Goal: Task Accomplishment & Management: Manage account settings

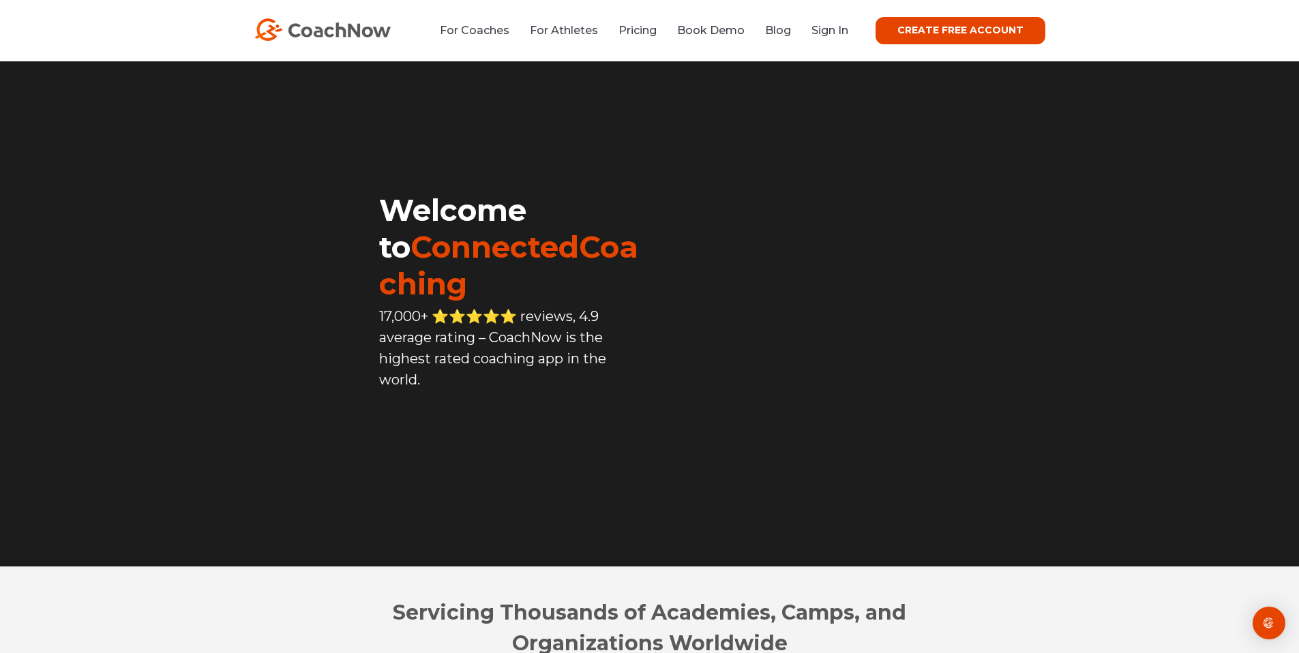
click at [863, 38] on div "CREATE FREE ACCOUNT" at bounding box center [946, 30] width 197 height 27
click at [848, 29] on link "Sign In" at bounding box center [829, 30] width 37 height 13
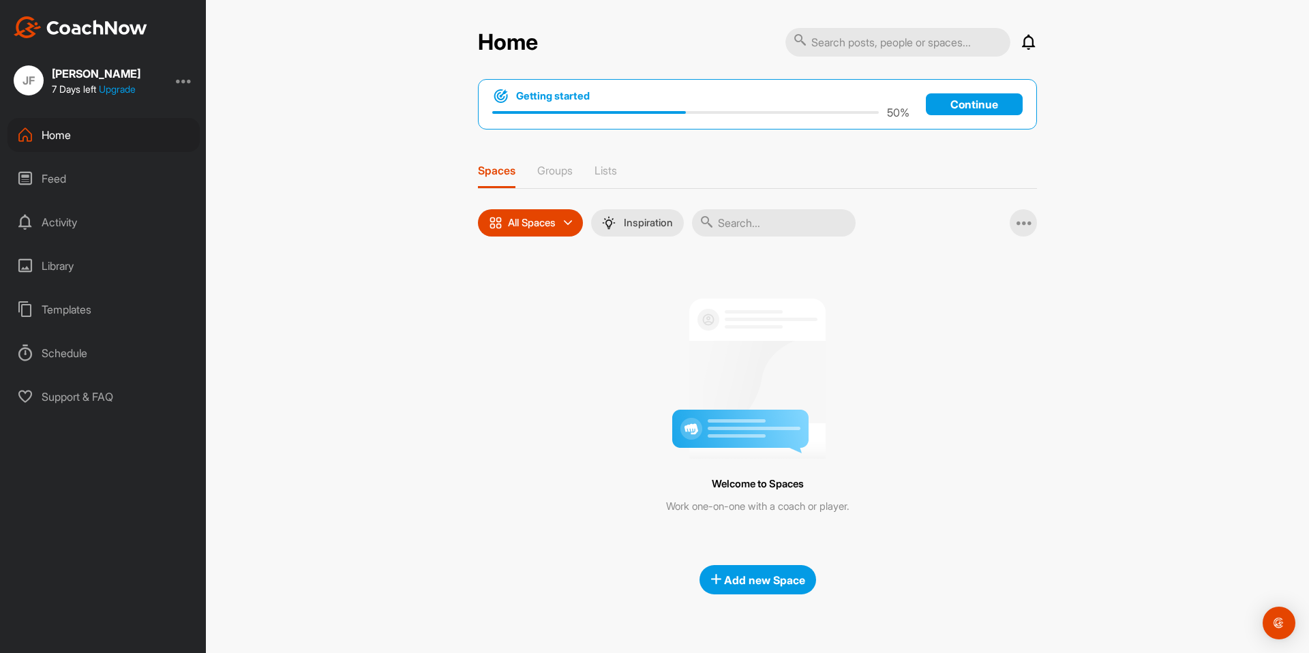
click at [941, 464] on div "Welcome to Spaces Work one-on-one with a coach or player." at bounding box center [757, 401] width 559 height 288
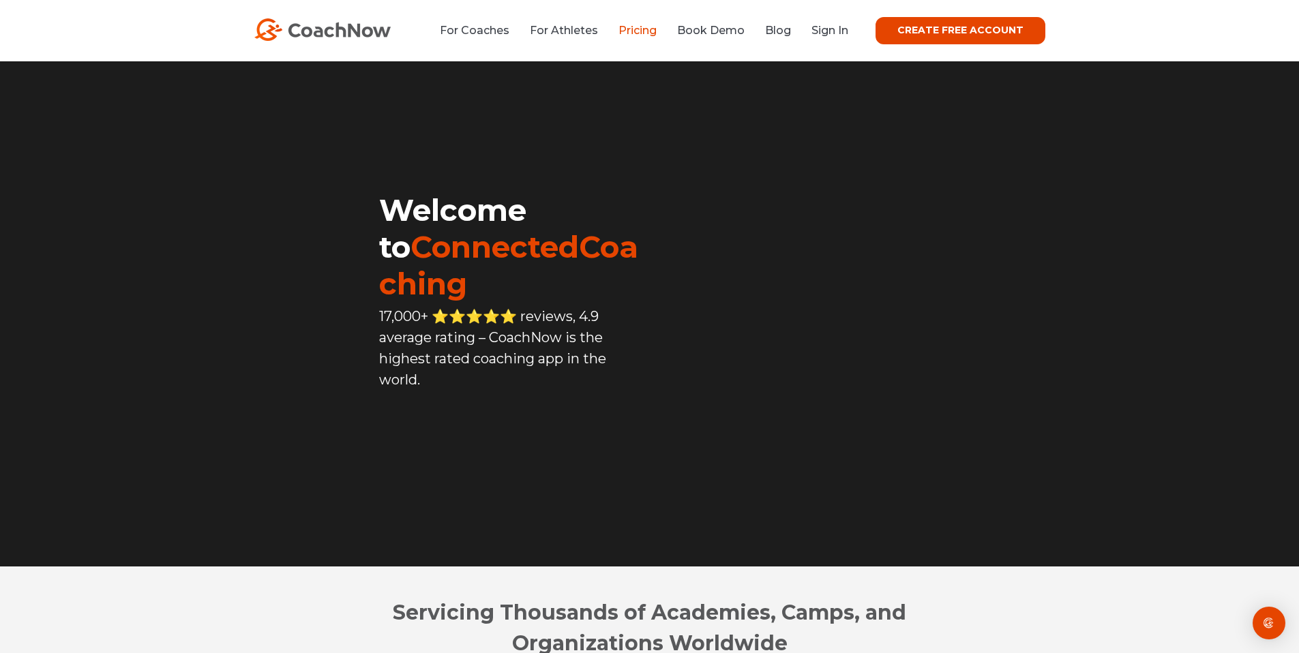
click at [646, 33] on link "Pricing" at bounding box center [637, 30] width 38 height 13
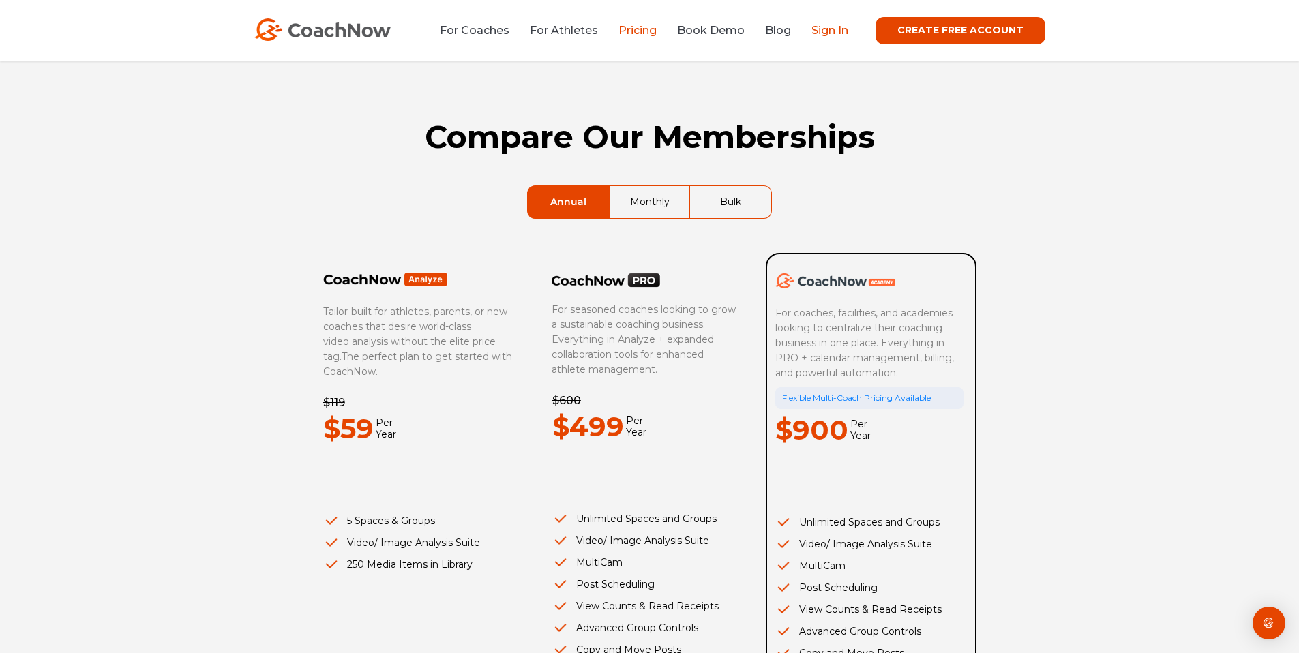
click at [843, 28] on link "Sign In" at bounding box center [829, 30] width 37 height 13
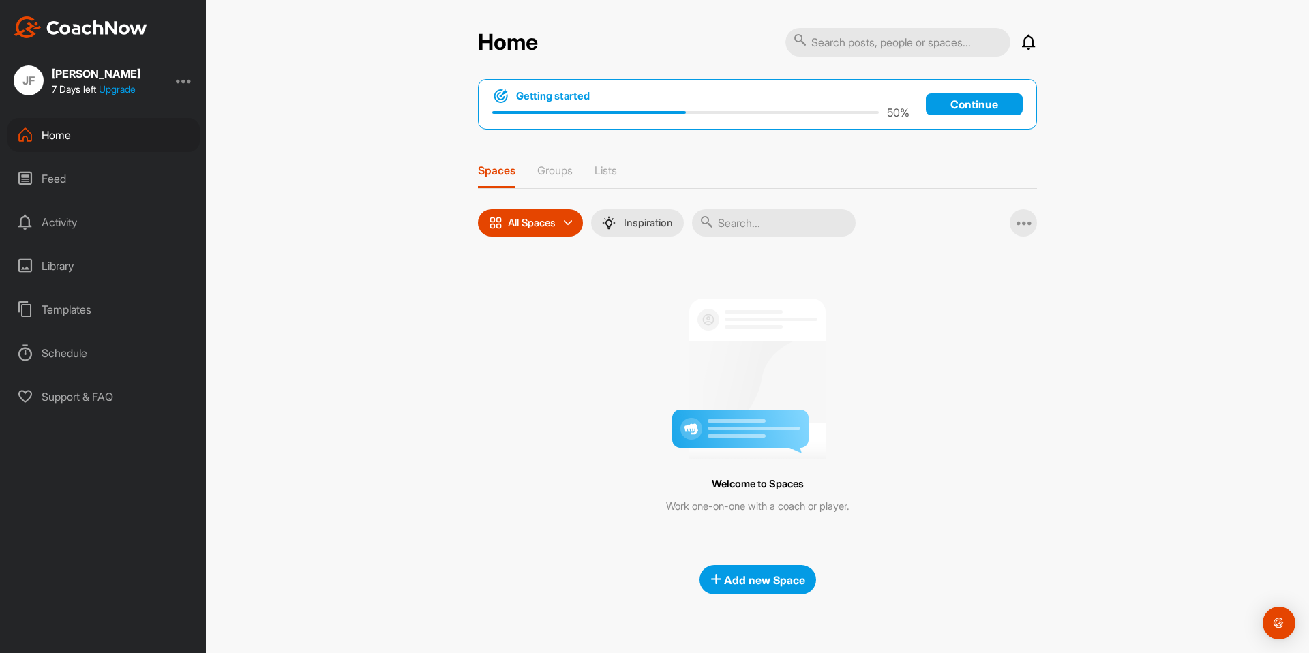
click at [75, 262] on div "Library" at bounding box center [104, 266] width 192 height 34
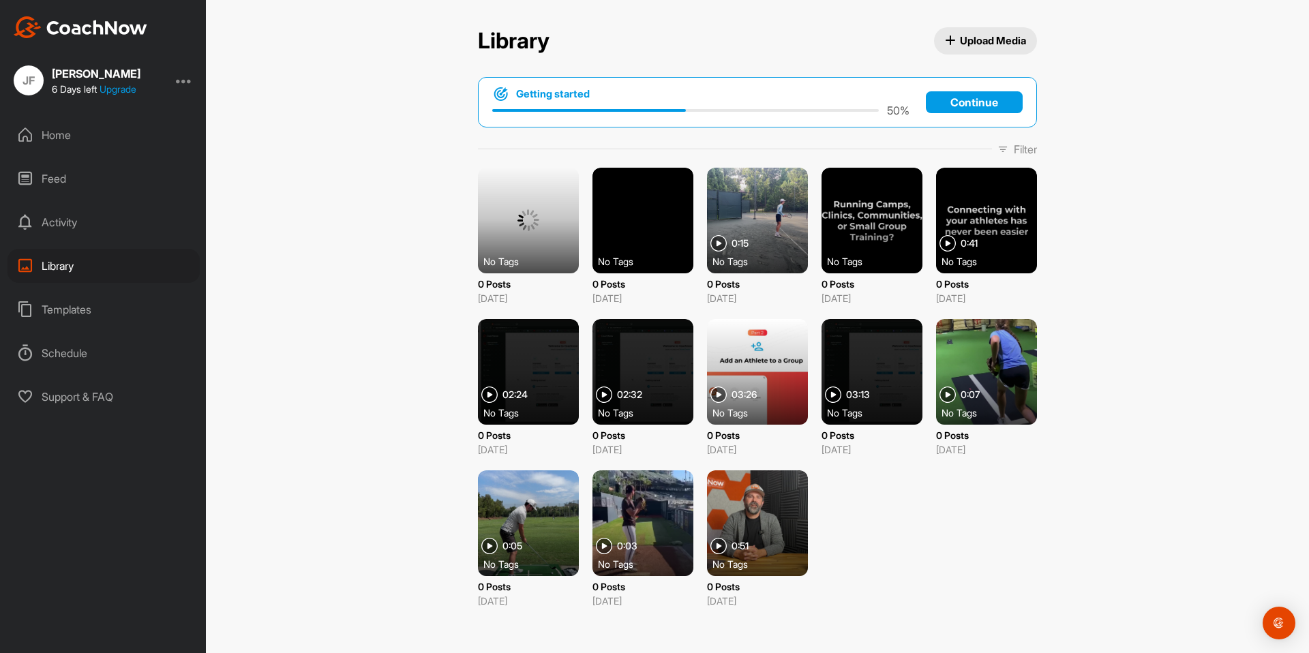
click at [548, 219] on div at bounding box center [528, 221] width 101 height 106
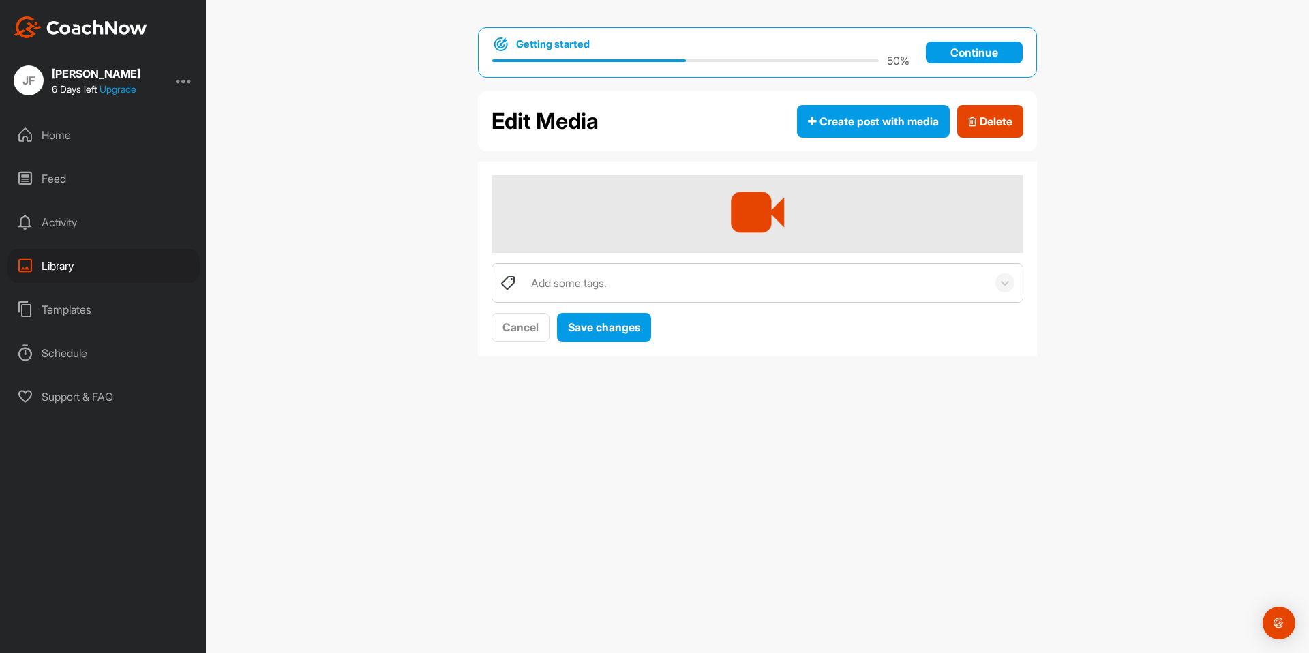
click at [717, 282] on div "Add some tags." at bounding box center [755, 283] width 463 height 38
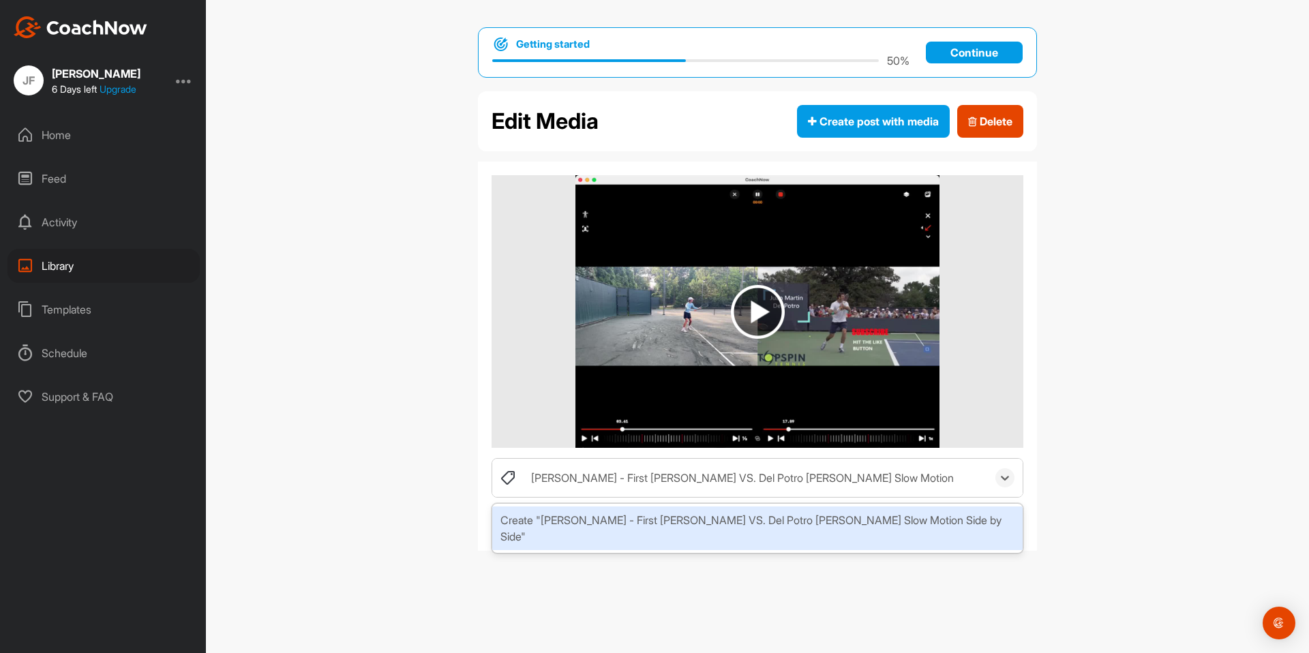
type input "[PERSON_NAME] - First [PERSON_NAME] VS. Del Potro [PERSON_NAME] Slow Motion Sid…"
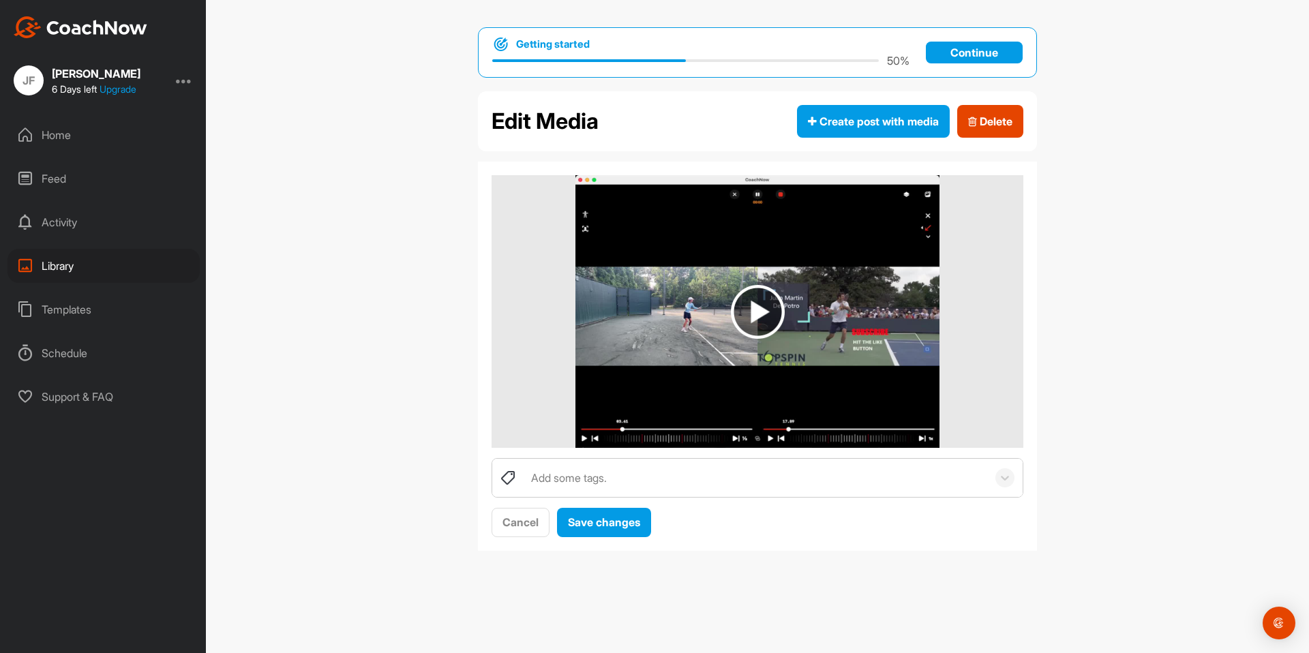
click at [1075, 387] on div "Getting started 50 % Continue Edit Media Create post with media Delete Add some…" at bounding box center [757, 326] width 1103 height 653
click at [621, 468] on div "Add some tags." at bounding box center [755, 478] width 463 height 38
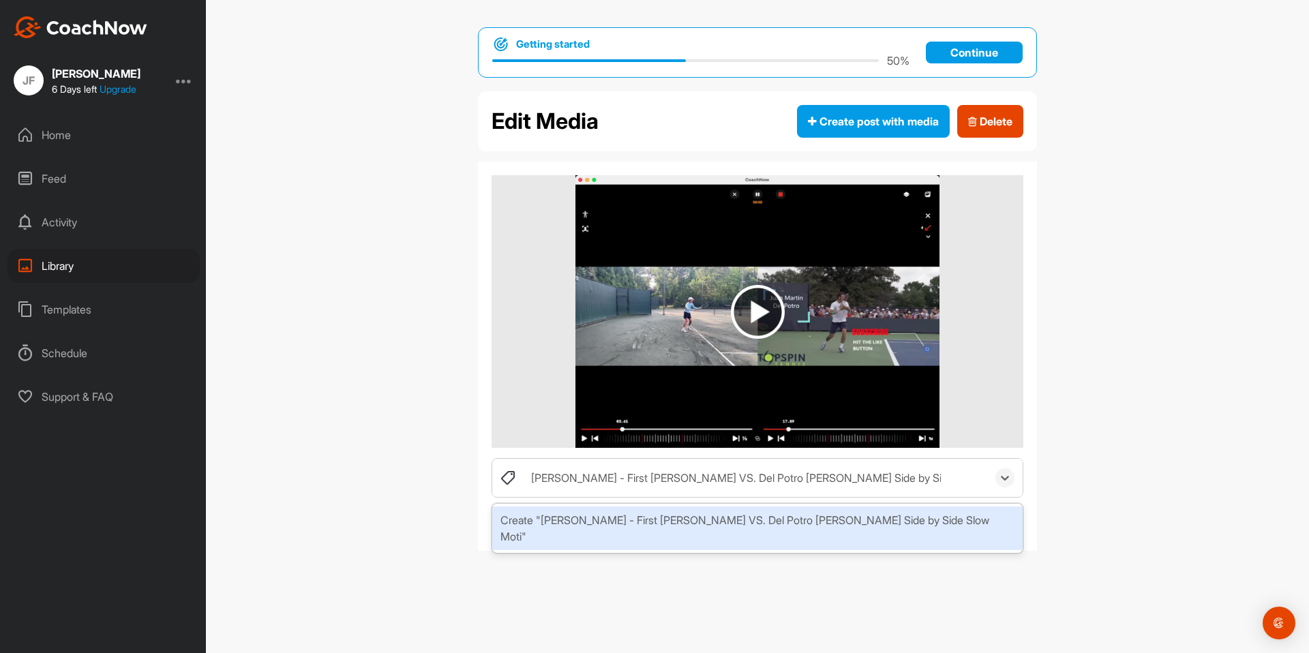
type input "[PERSON_NAME] - First [PERSON_NAME] VS. Del Potro [PERSON_NAME] Side by Side Sl…"
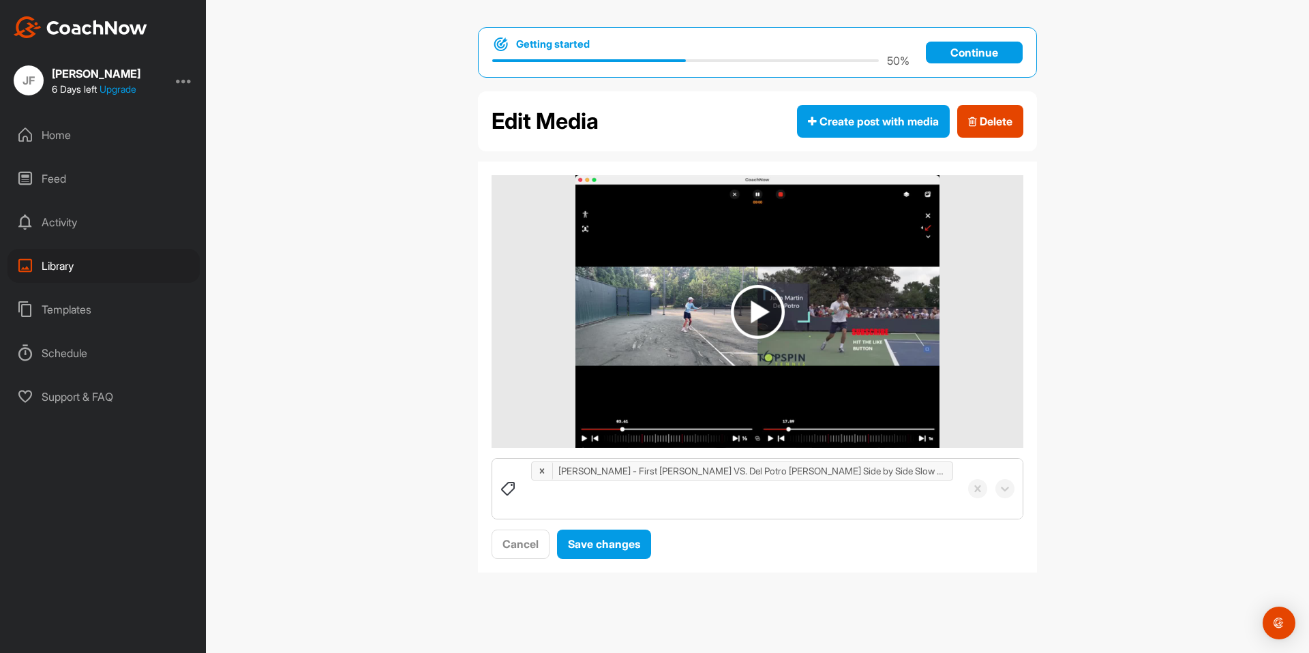
click at [958, 485] on div "[PERSON_NAME] - First [PERSON_NAME] VS. Del Potro [PERSON_NAME] Side by Side Sl…" at bounding box center [742, 489] width 436 height 60
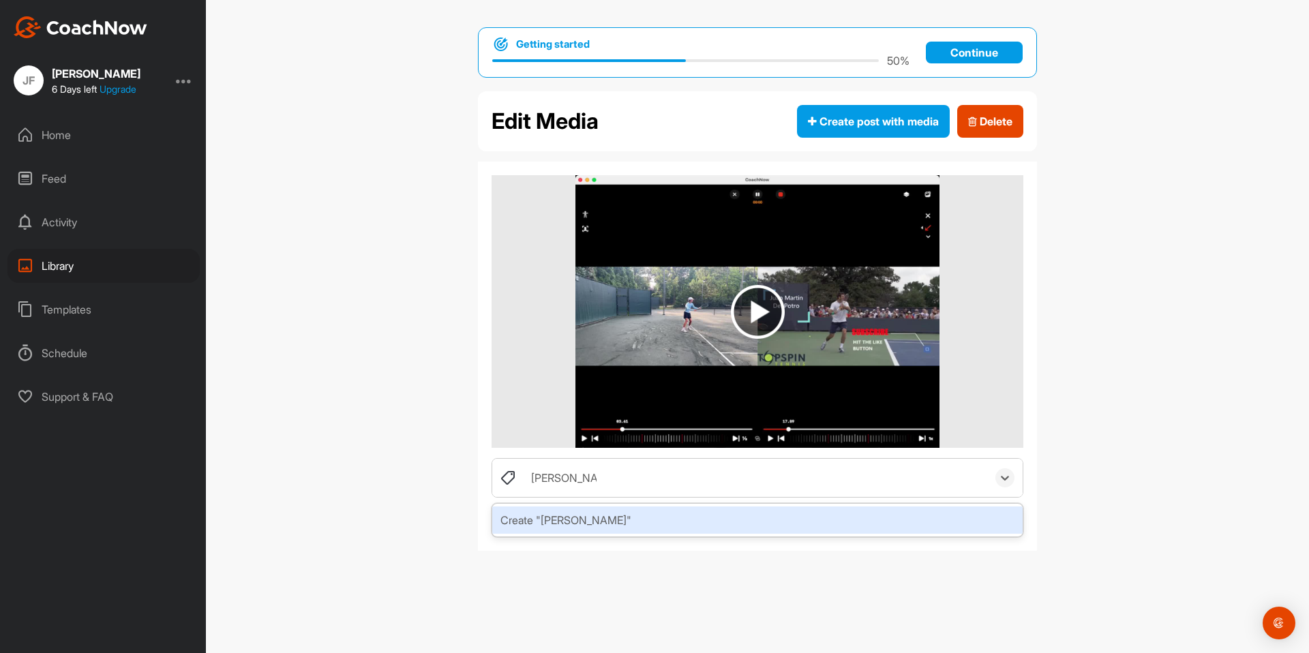
type input "[PERSON_NAME]"
click at [728, 524] on div "Create "[PERSON_NAME]"" at bounding box center [757, 520] width 530 height 27
